Goal: Information Seeking & Learning: Find specific fact

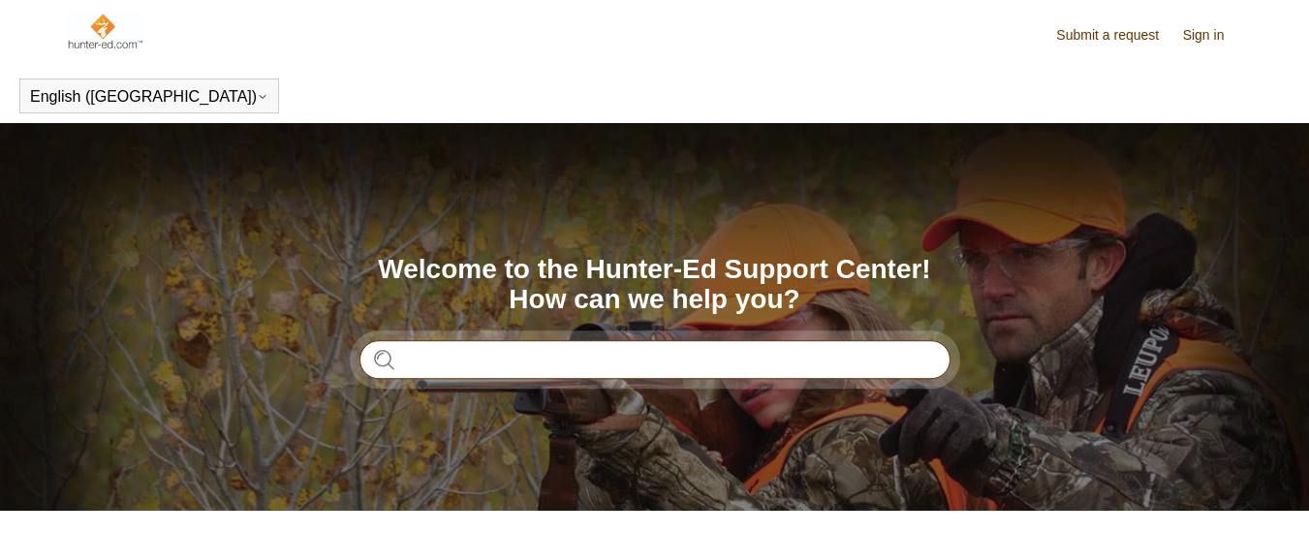
click at [462, 362] on input "Search" at bounding box center [654, 359] width 591 height 39
click at [402, 356] on input "**********" at bounding box center [654, 359] width 591 height 39
type input "**********"
